Goal: Information Seeking & Learning: Learn about a topic

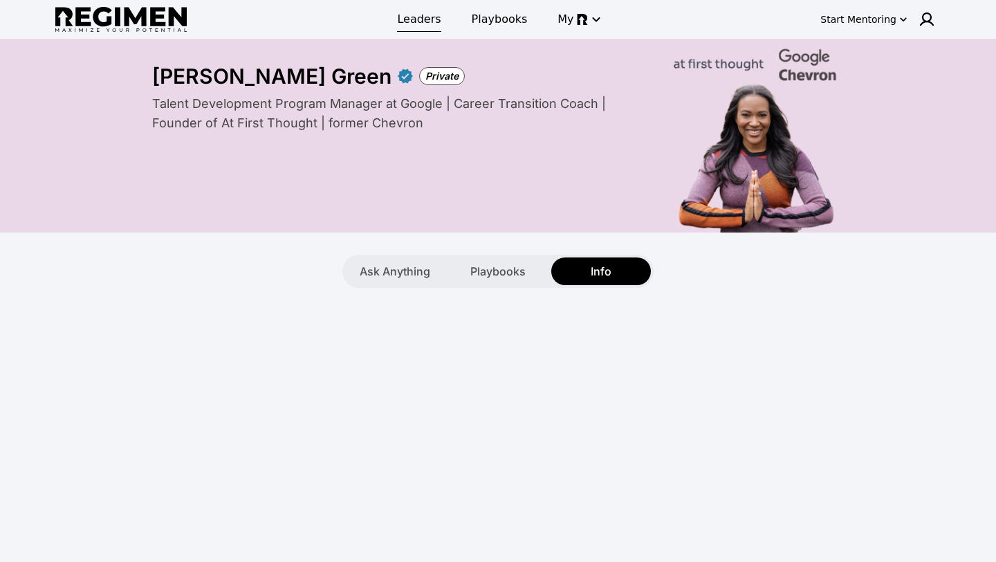
click at [426, 20] on span "Leaders" at bounding box center [419, 19] width 44 height 17
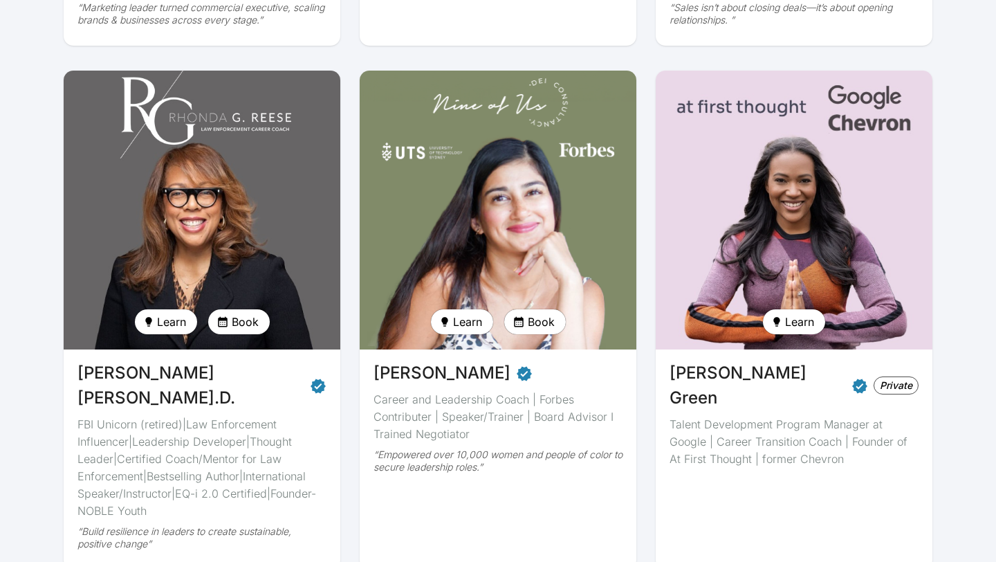
scroll to position [1885, 0]
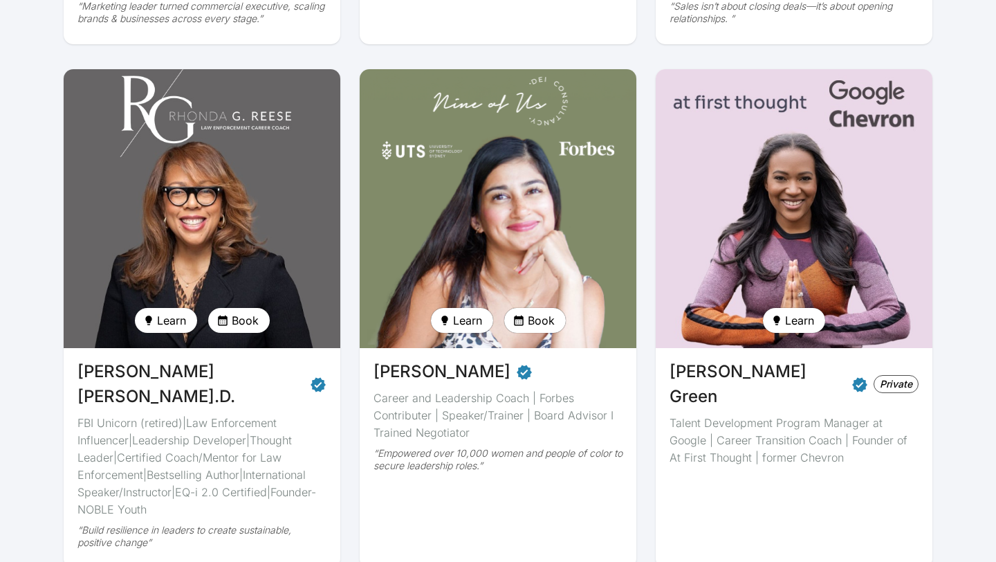
click at [803, 414] on div "Talent Development Program Manager at Google | Career Transition Coach | Founde…" at bounding box center [794, 440] width 249 height 52
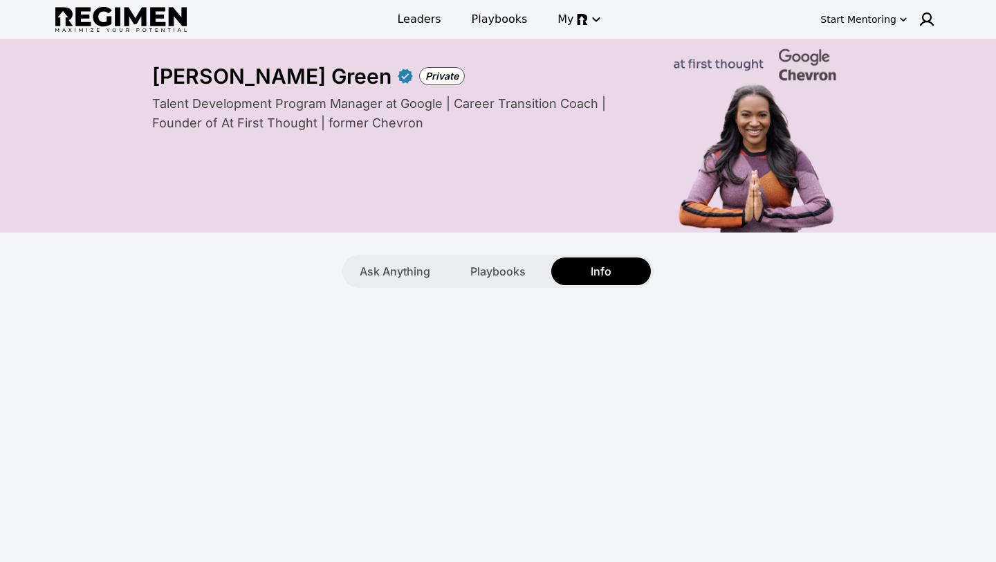
click at [404, 122] on div "Talent Development Program Manager at Google | Career Transition Coach | Founde…" at bounding box center [397, 113] width 491 height 39
click at [607, 270] on span "Info" at bounding box center [601, 271] width 21 height 17
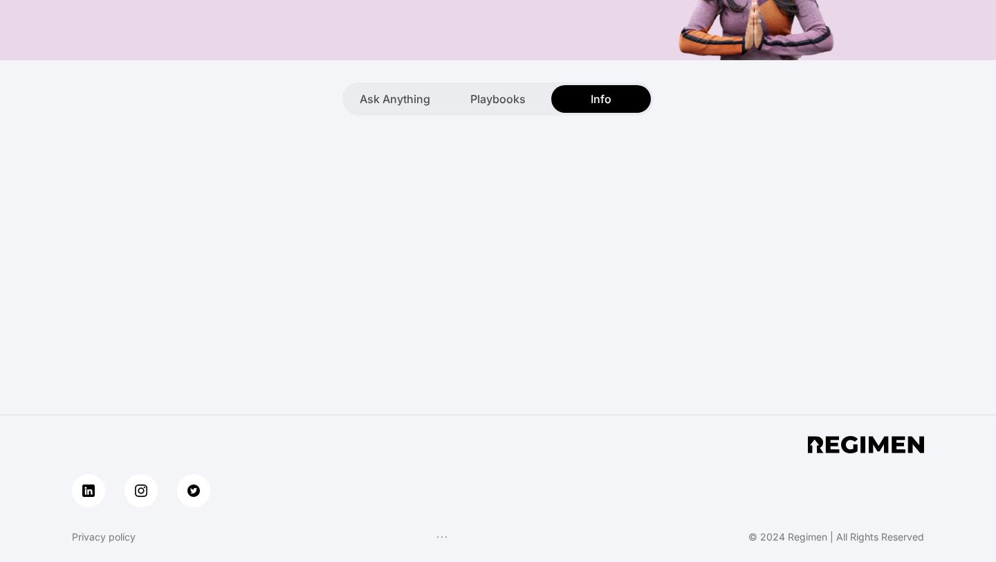
scroll to position [93, 0]
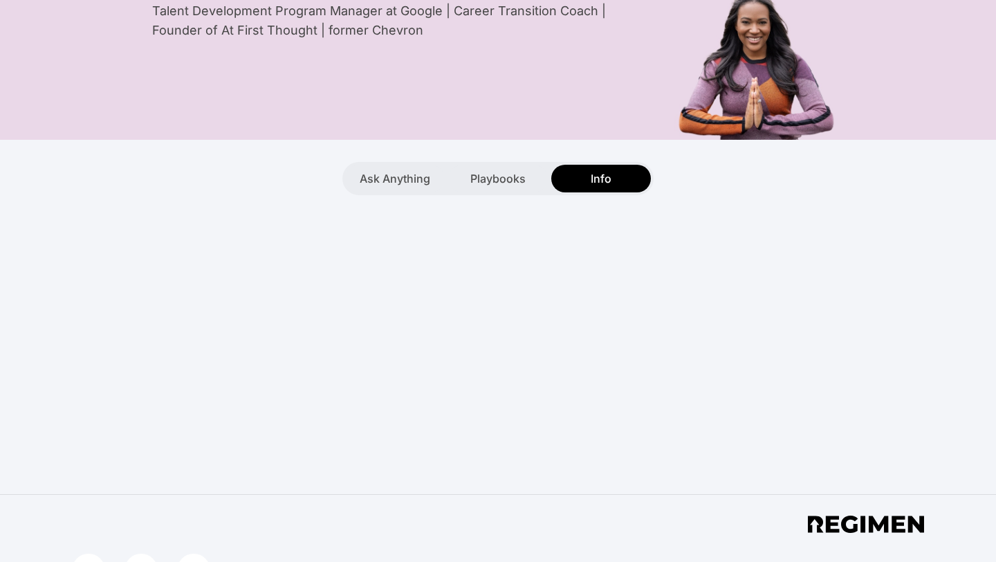
click at [587, 290] on div "**********" at bounding box center [498, 206] width 996 height 520
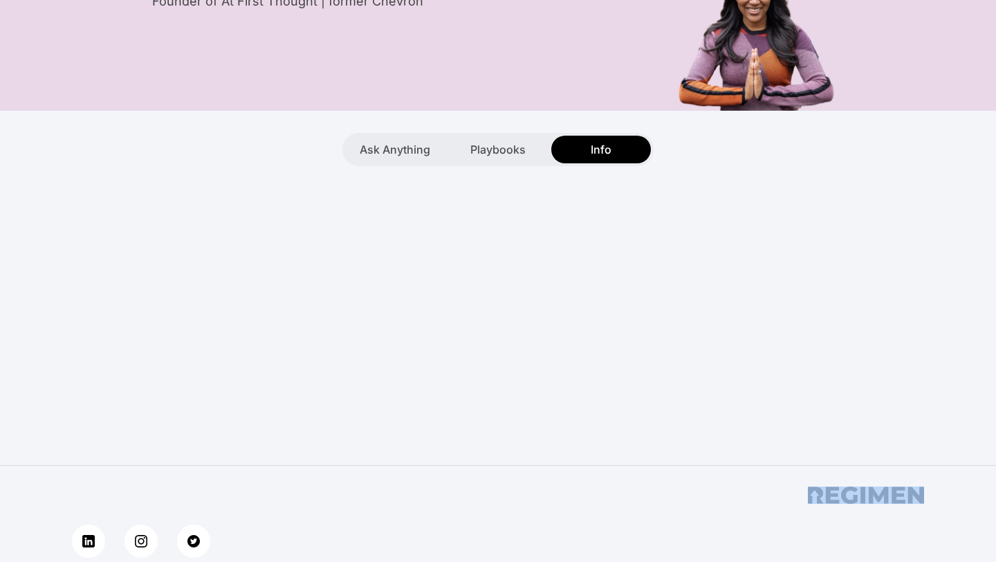
scroll to position [0, 0]
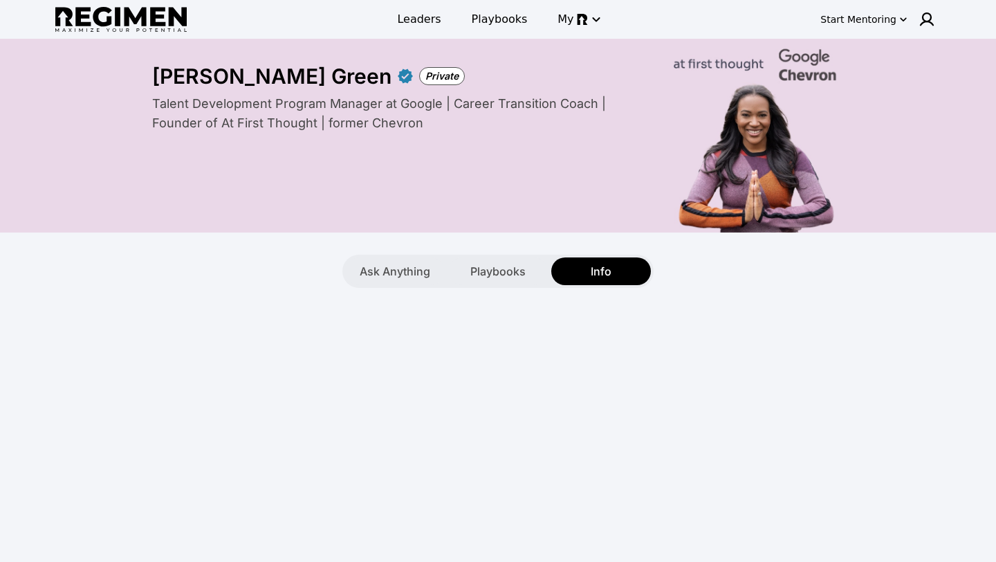
click at [508, 118] on div "Talent Development Program Manager at Google | Career Transition Coach | Founde…" at bounding box center [397, 113] width 491 height 39
click at [729, 66] on div "[PERSON_NAME] Green Private" at bounding box center [498, 76] width 692 height 25
click at [308, 140] on div "Talent Development Program Manager at Google | Career Transition Coach | Founde…" at bounding box center [498, 150] width 692 height 113
click at [240, 118] on div "Talent Development Program Manager at Google | Career Transition Coach | Founde…" at bounding box center [397, 113] width 491 height 39
click at [330, 118] on div "Talent Development Program Manager at Google | Career Transition Coach | Founde…" at bounding box center [397, 113] width 491 height 39
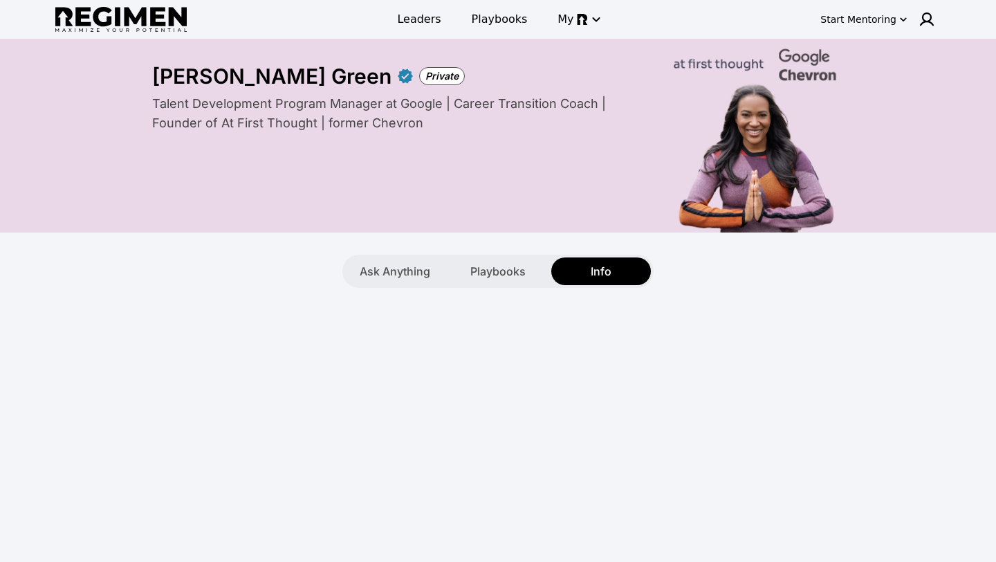
click at [419, 78] on div "Private" at bounding box center [442, 76] width 46 height 18
click at [398, 80] on icon at bounding box center [405, 76] width 15 height 15
click at [493, 268] on span "Playbooks" at bounding box center [497, 271] width 55 height 17
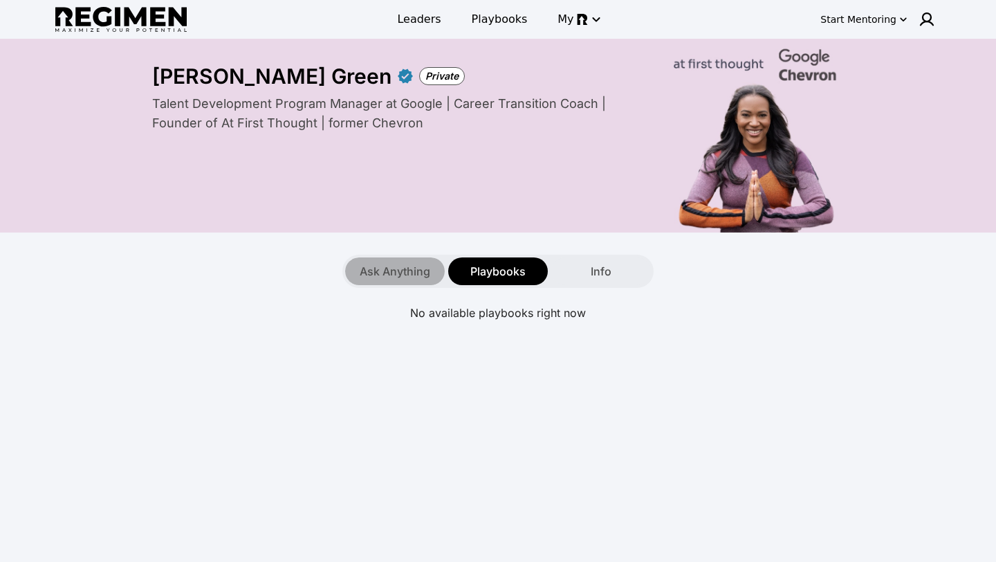
click at [405, 266] on span "Ask Anything" at bounding box center [395, 271] width 71 height 17
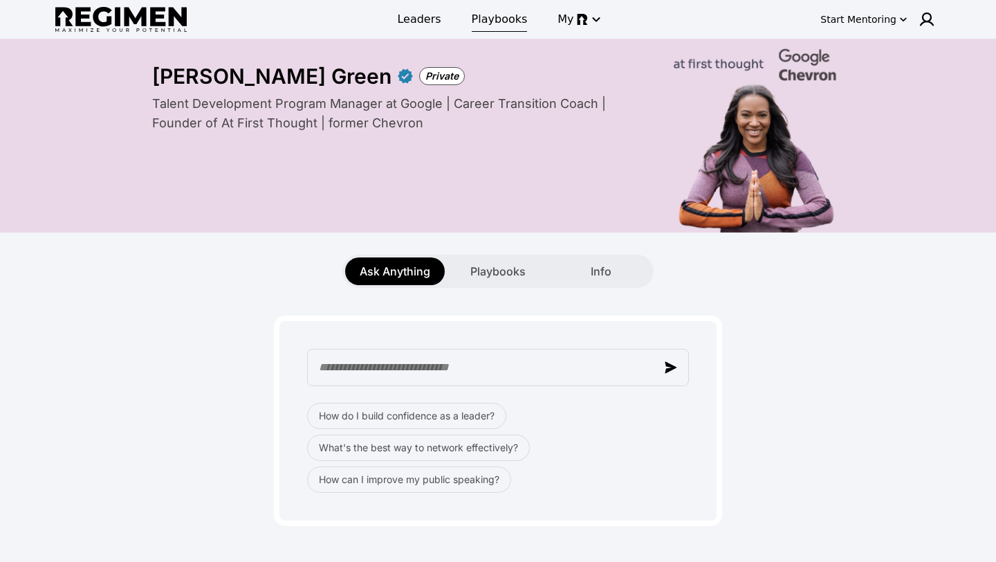
click at [507, 20] on span "Playbooks" at bounding box center [500, 19] width 56 height 17
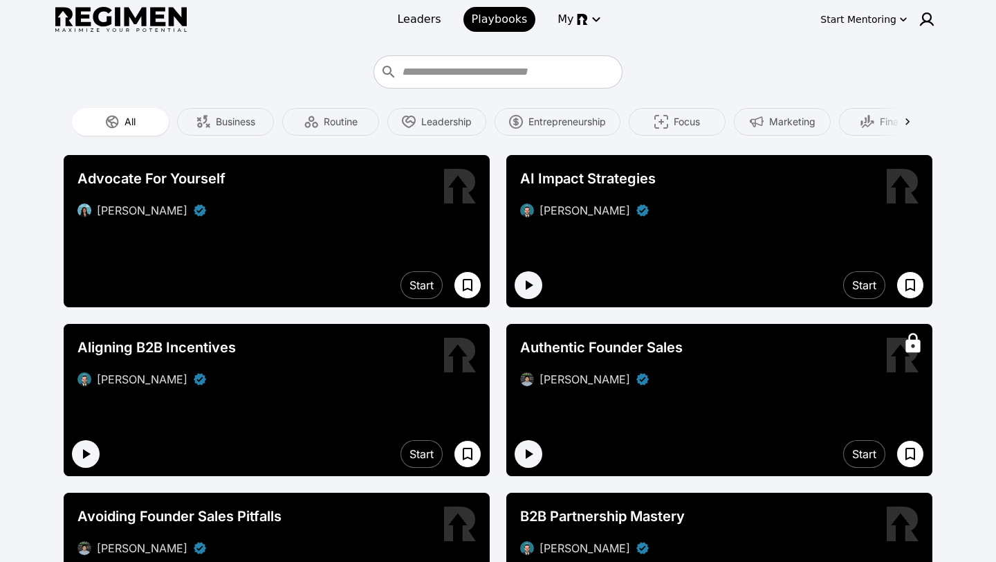
click at [72, 108] on button "All" at bounding box center [120, 122] width 97 height 28
click at [907, 120] on icon at bounding box center [907, 121] width 4 height 7
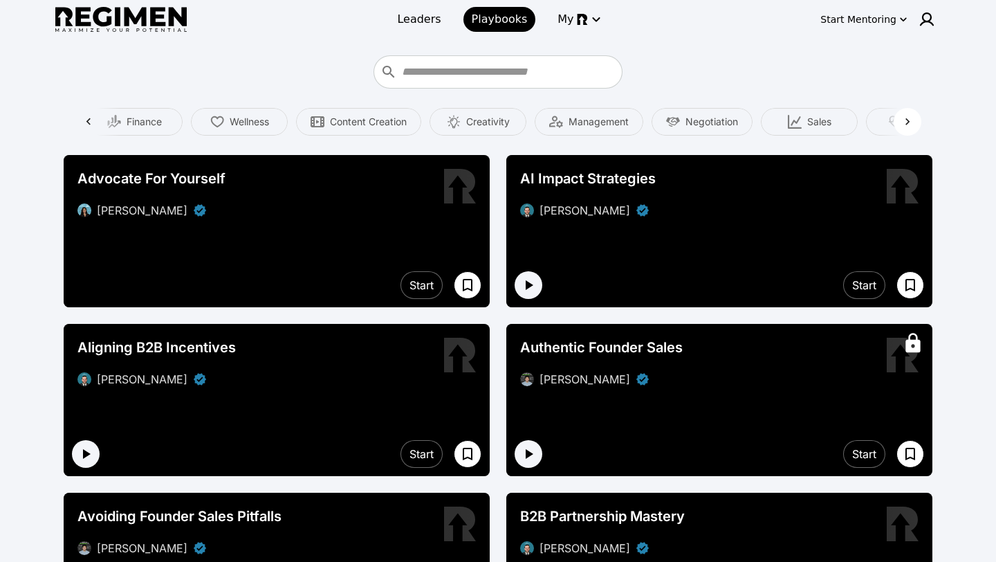
scroll to position [0, 808]
